Goal: Information Seeking & Learning: Learn about a topic

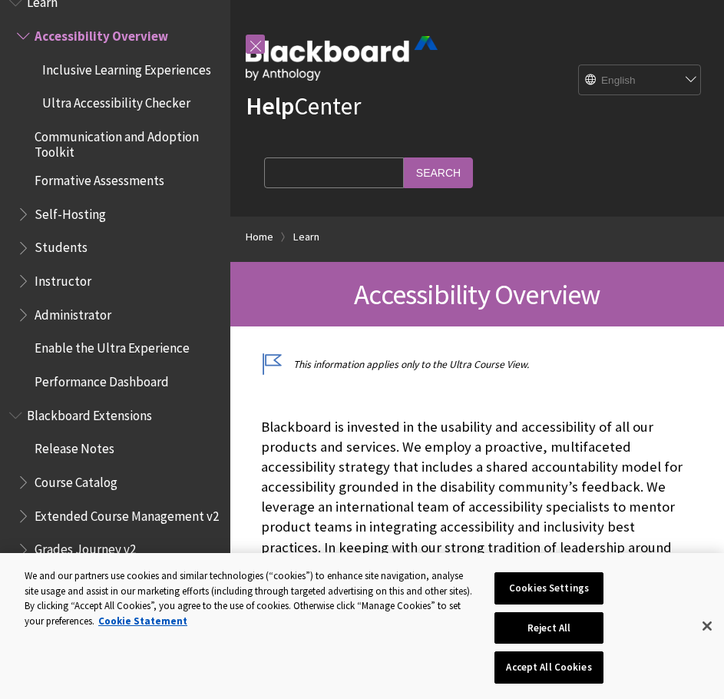
click at [108, 367] on ul "Accessibility Overview Inclusive Learning Experiences Ultra Accessibility Check…" at bounding box center [115, 209] width 212 height 372
click at [107, 386] on span "Performance Dashboard" at bounding box center [102, 379] width 134 height 21
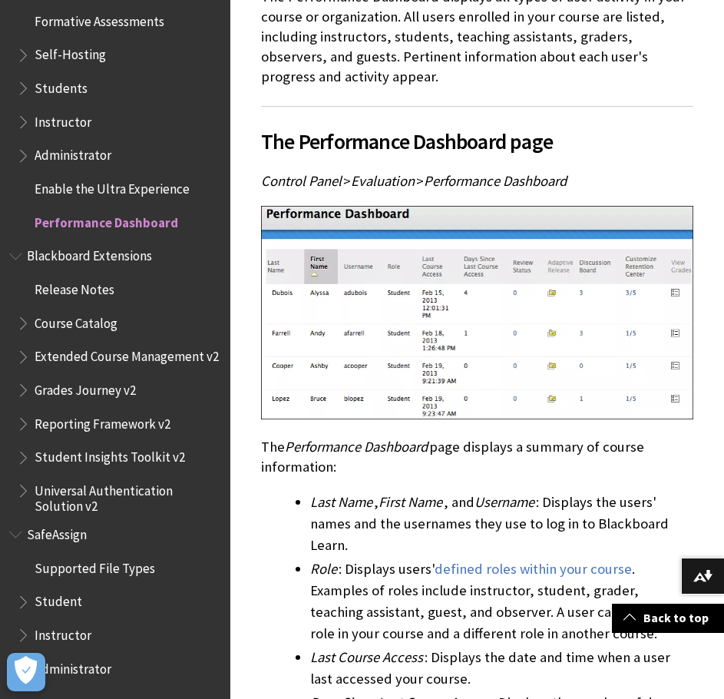
scroll to position [584, 0]
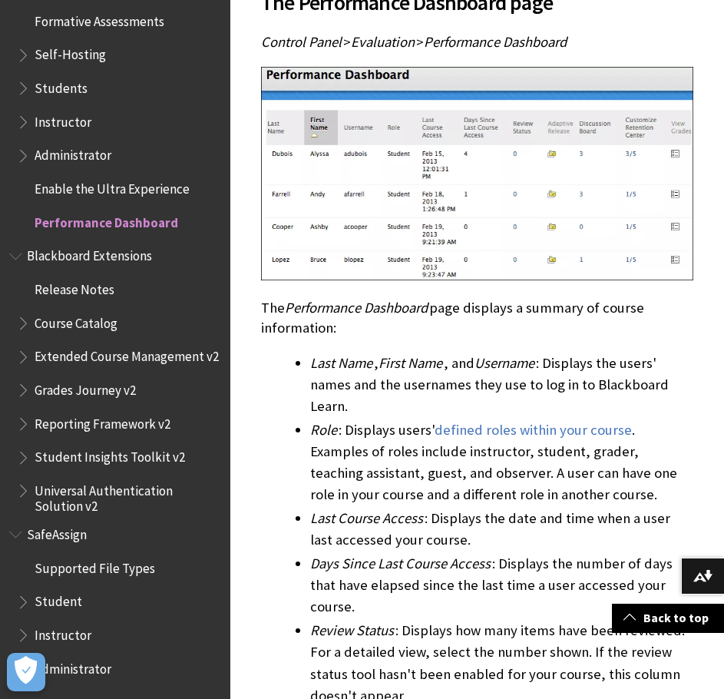
click at [78, 600] on span "Student" at bounding box center [119, 602] width 204 height 26
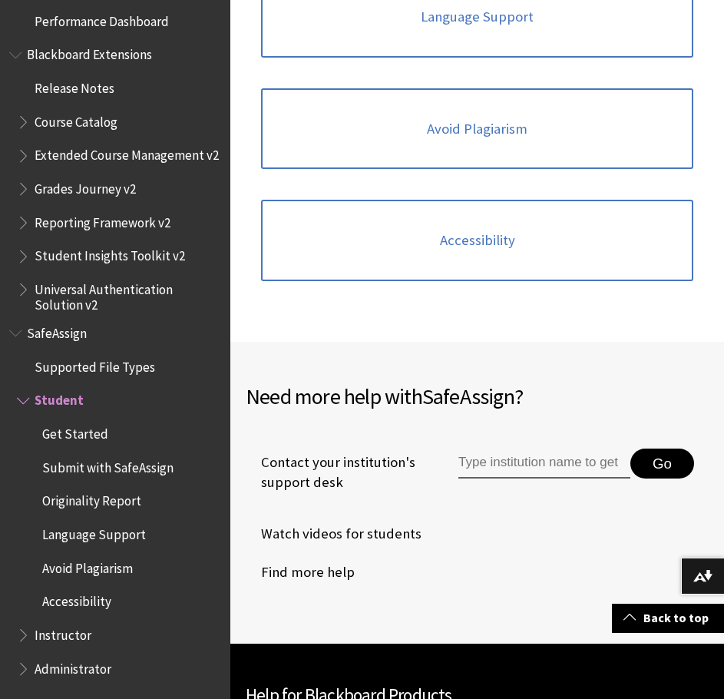
scroll to position [894, 0]
